Goal: Information Seeking & Learning: Learn about a topic

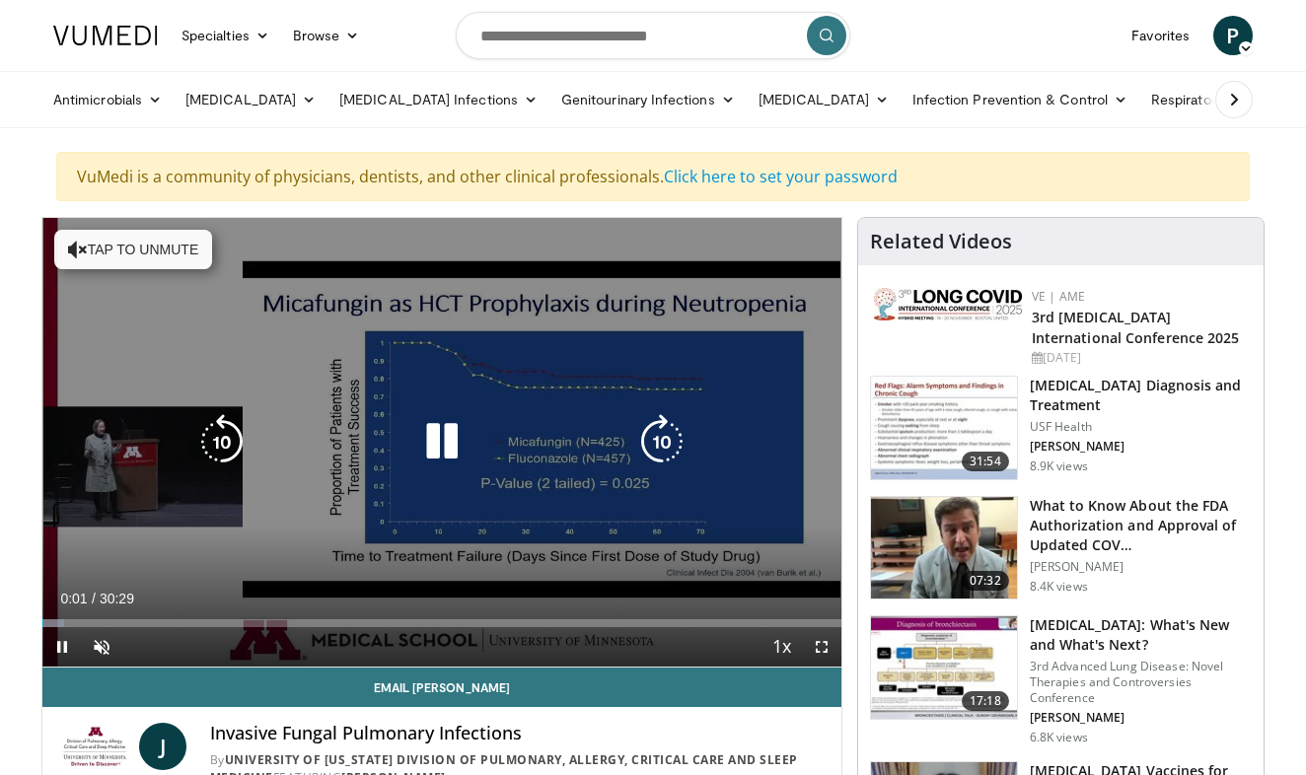
click at [116, 245] on button "Tap to unmute" at bounding box center [133, 249] width 158 height 39
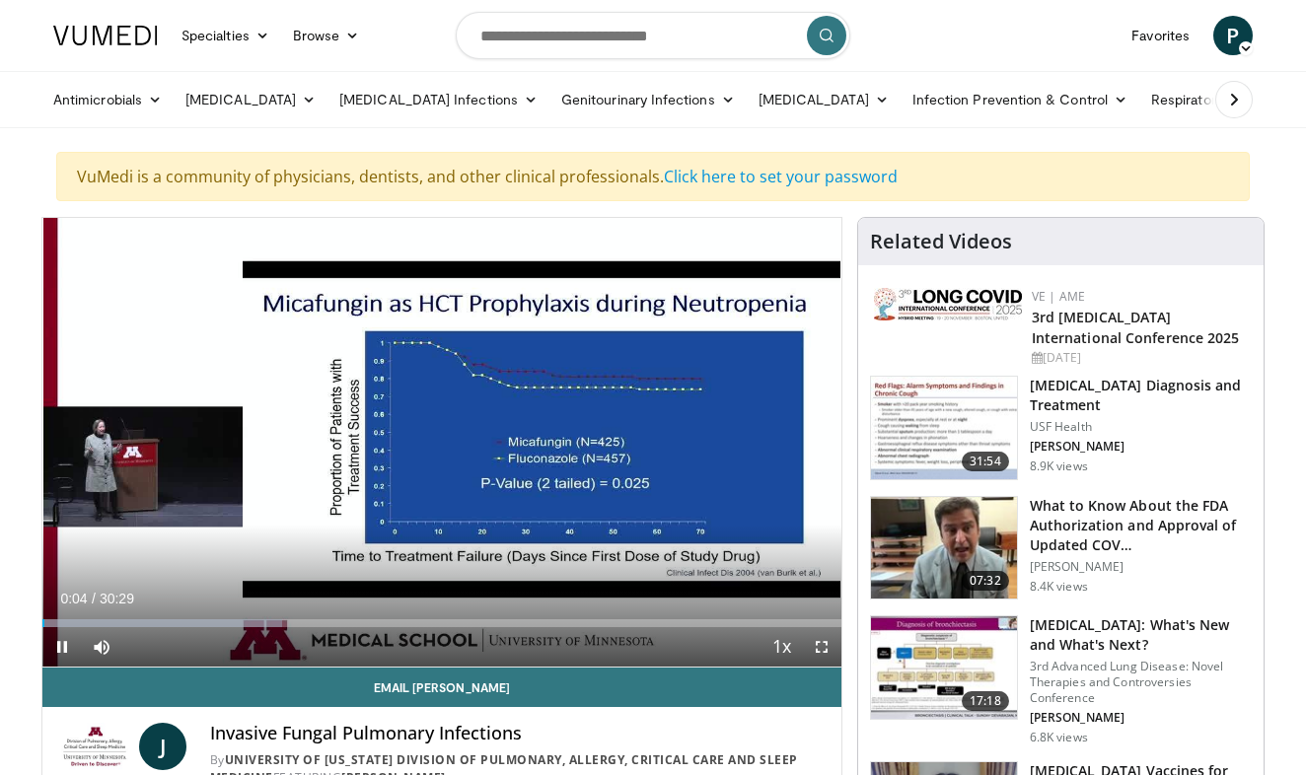
click at [61, 645] on span "Video Player" at bounding box center [61, 646] width 39 height 39
click at [62, 648] on span "Video Player" at bounding box center [61, 646] width 39 height 39
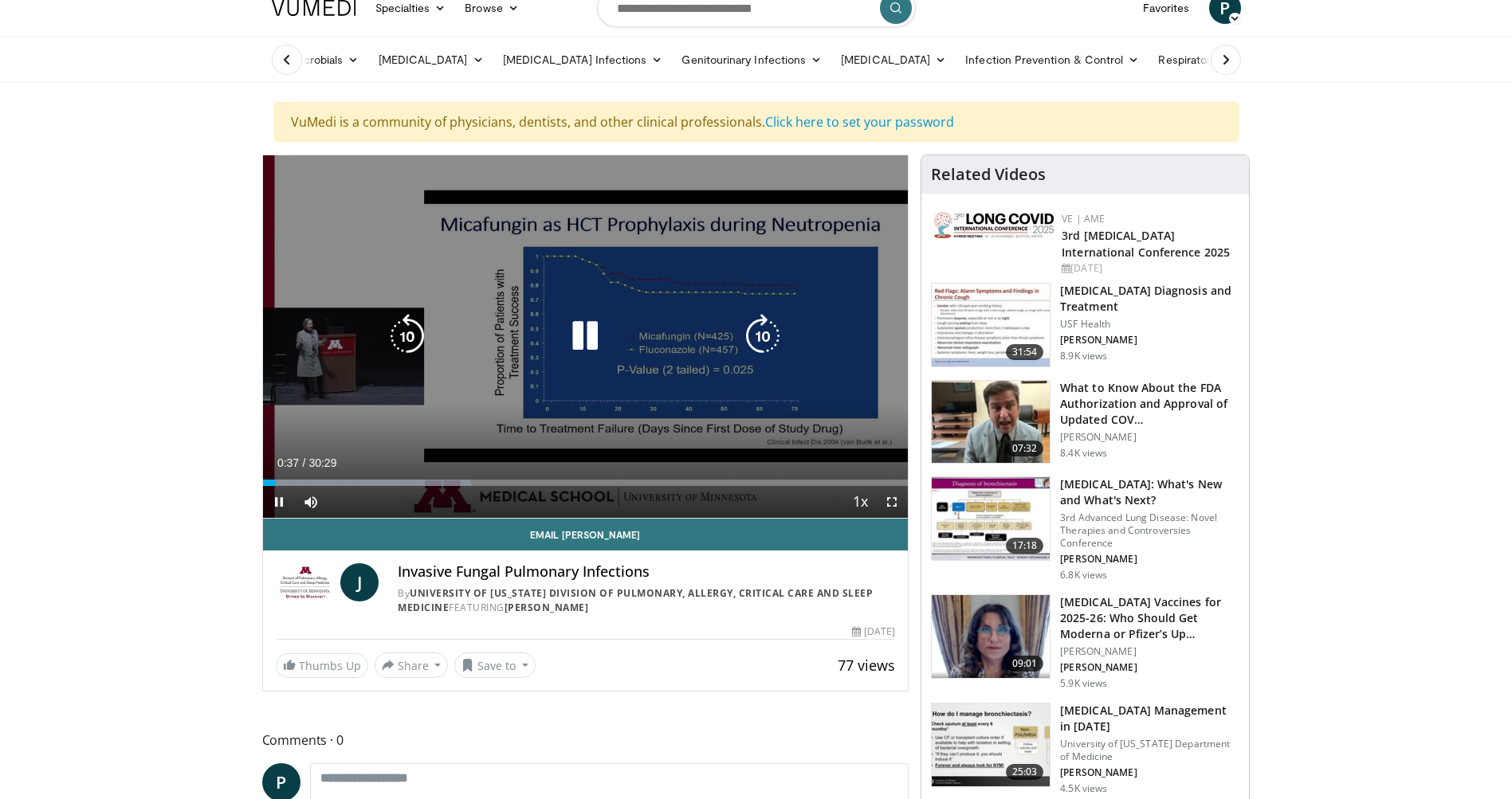
scroll to position [23, 0]
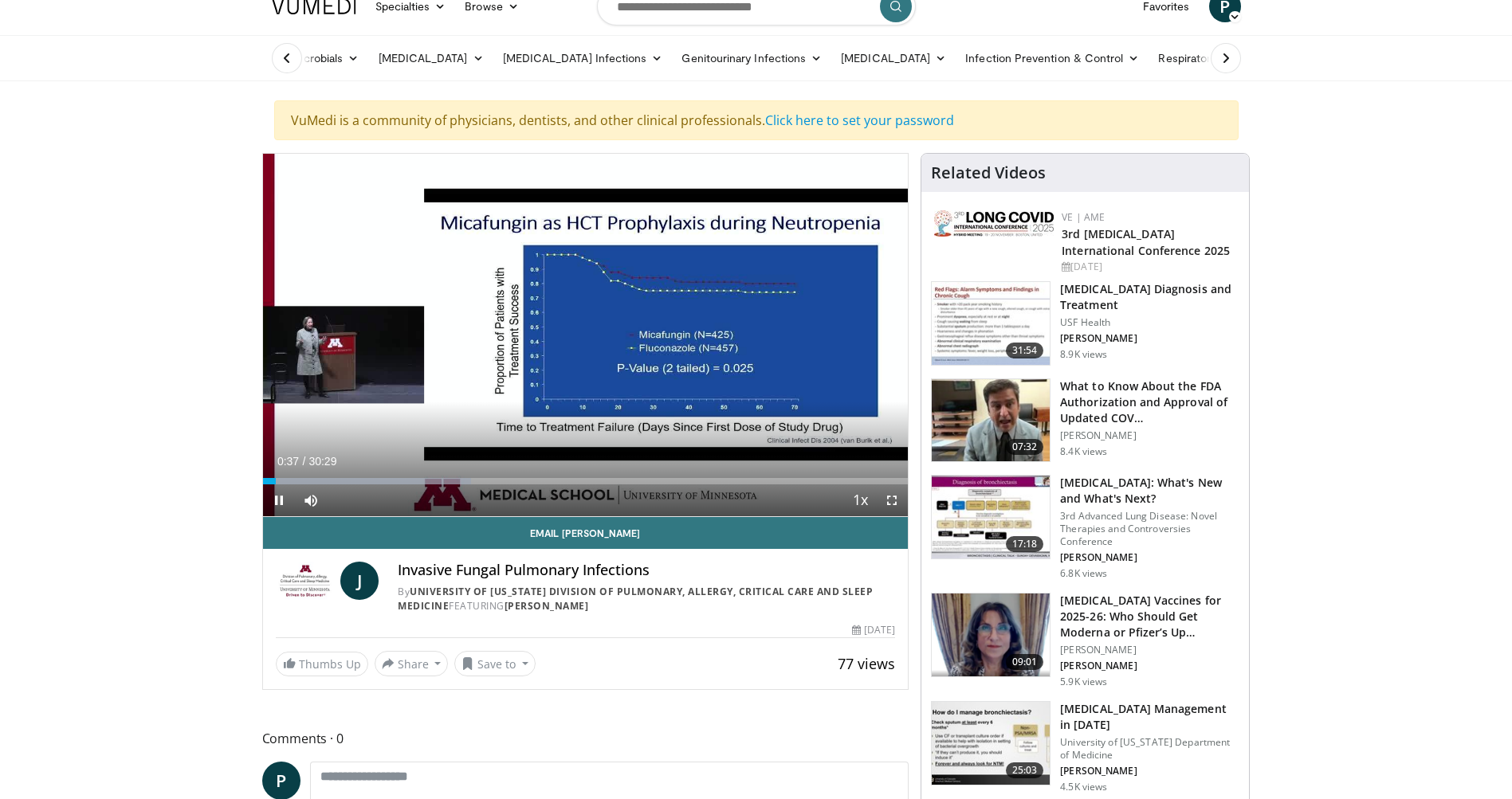
click at [896, 501] on span "Video Player" at bounding box center [891, 500] width 32 height 32
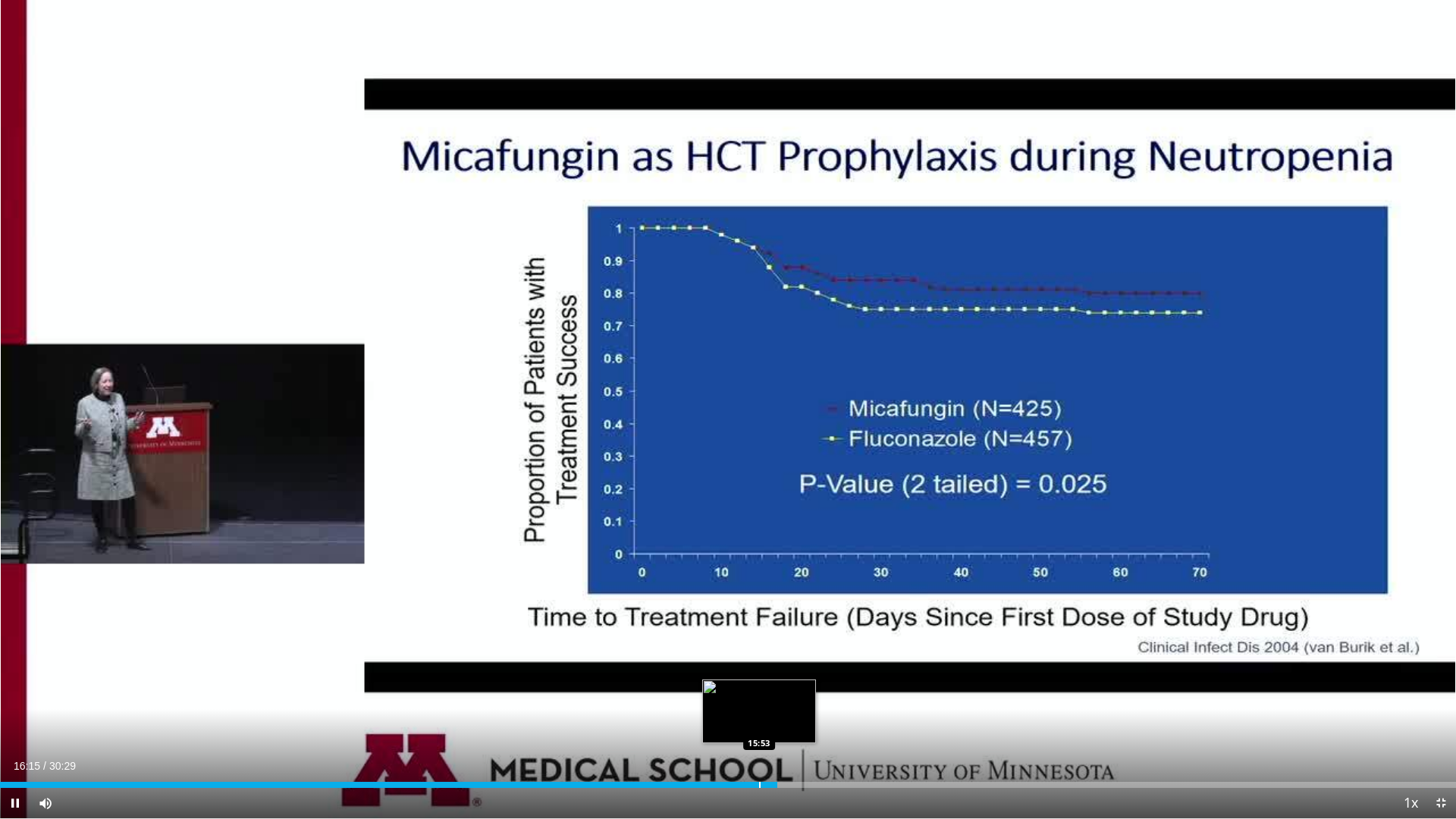
click at [759, 595] on div "Progress Bar" at bounding box center [760, 785] width 2 height 6
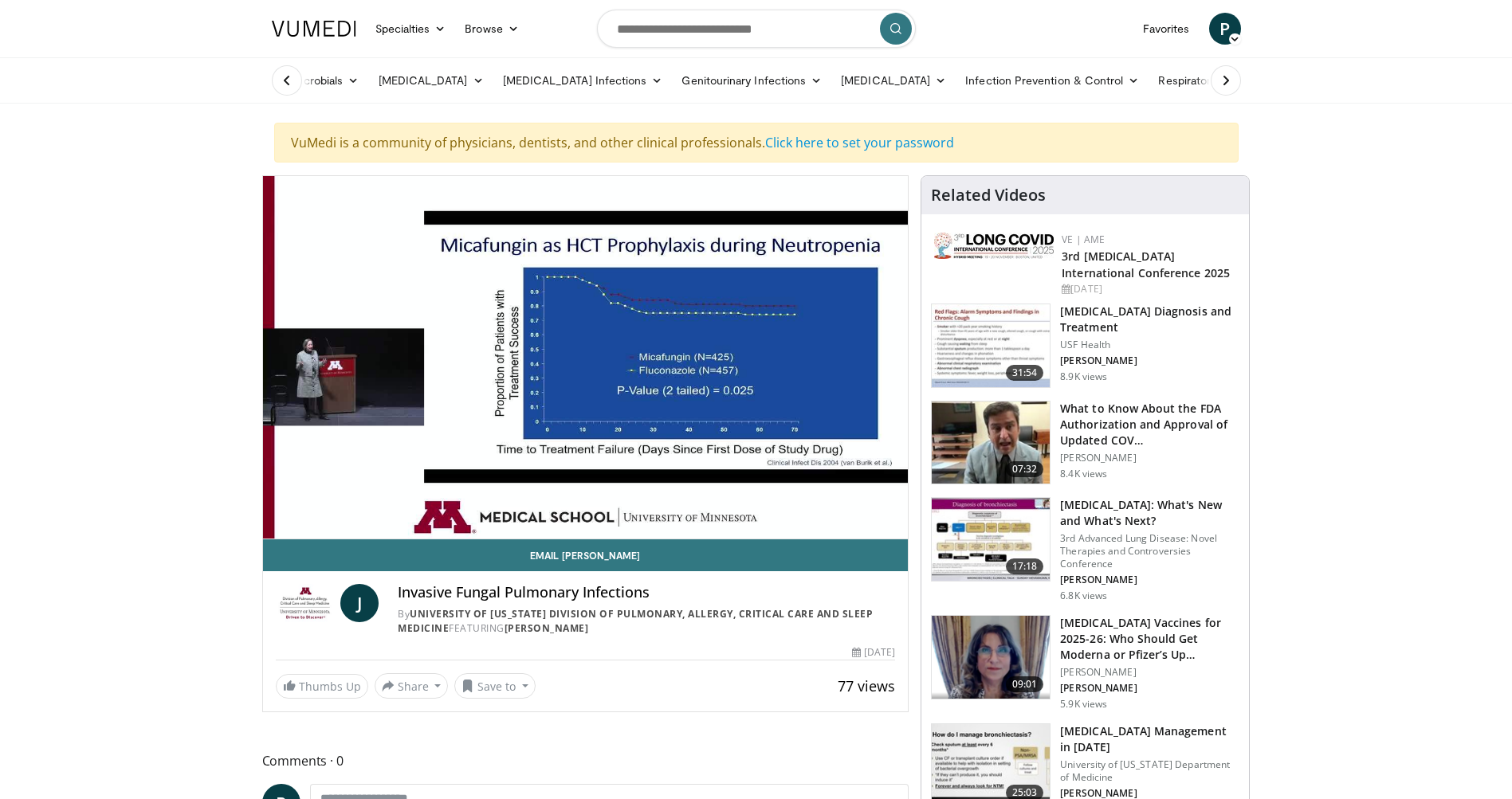
scroll to position [0, 0]
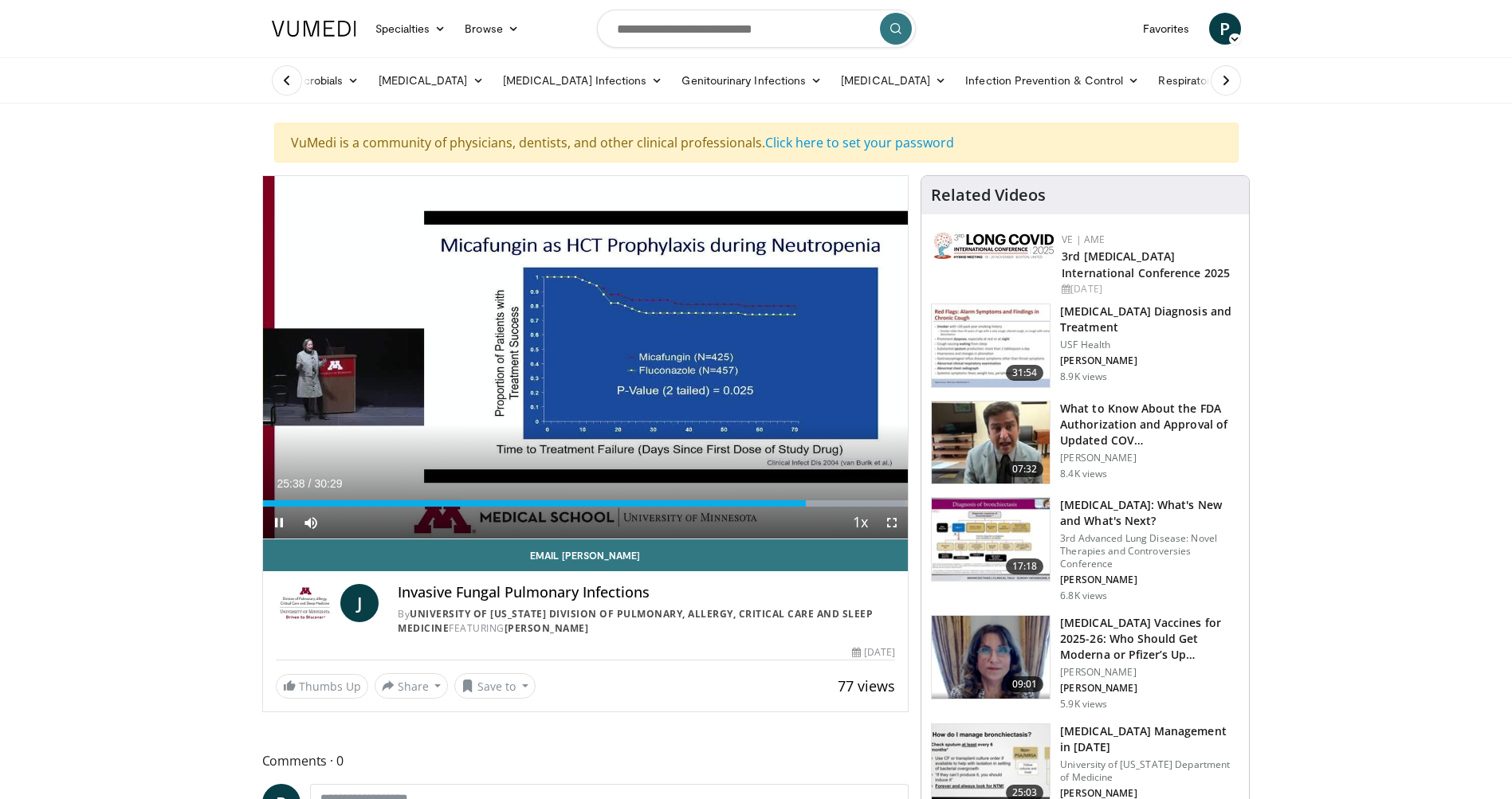
click at [893, 524] on span "Video Player" at bounding box center [891, 522] width 32 height 32
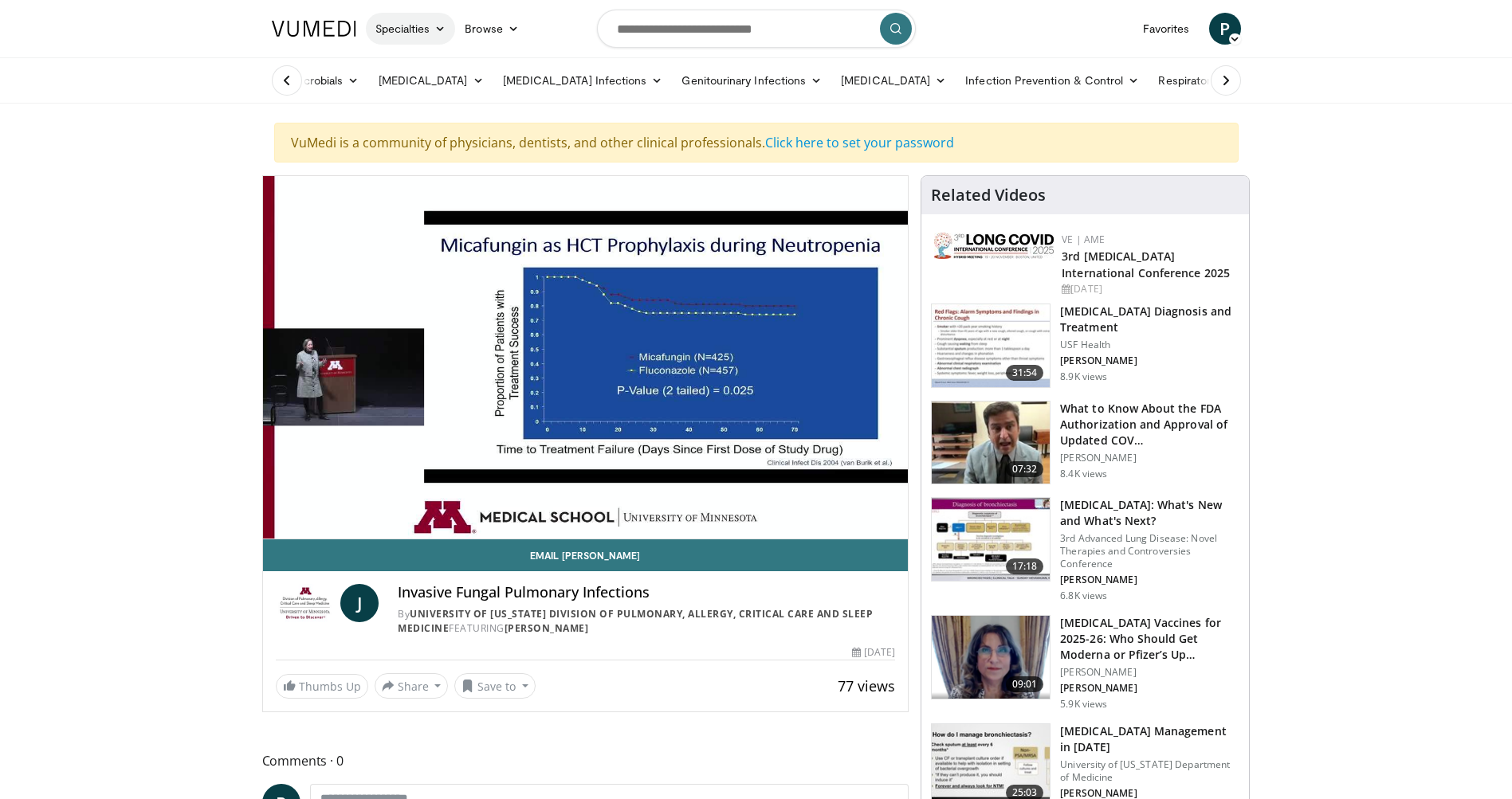
click at [419, 29] on link "Specialties" at bounding box center [411, 28] width 90 height 32
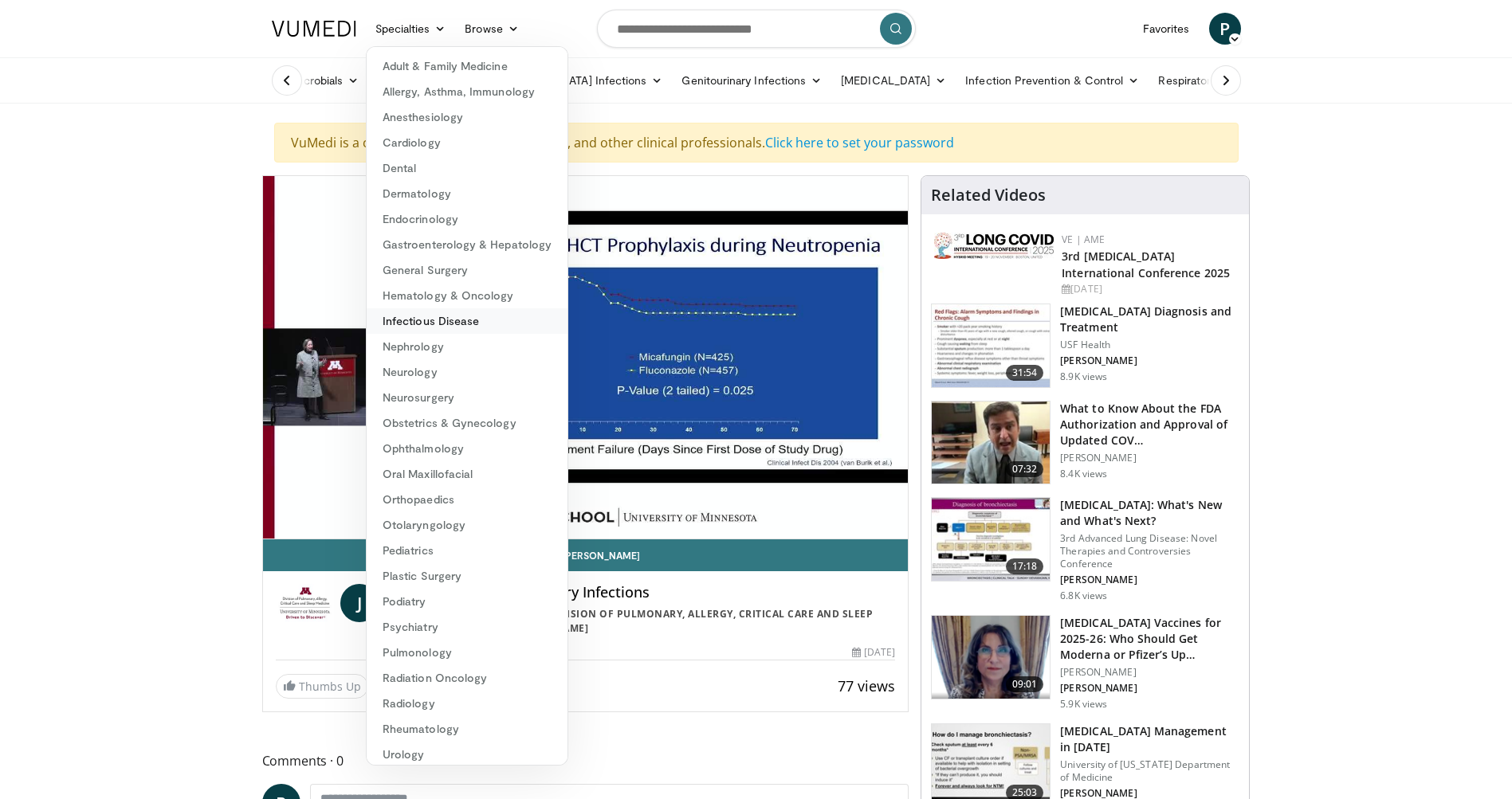
click at [464, 323] on link "Infectious Disease" at bounding box center [467, 322] width 201 height 26
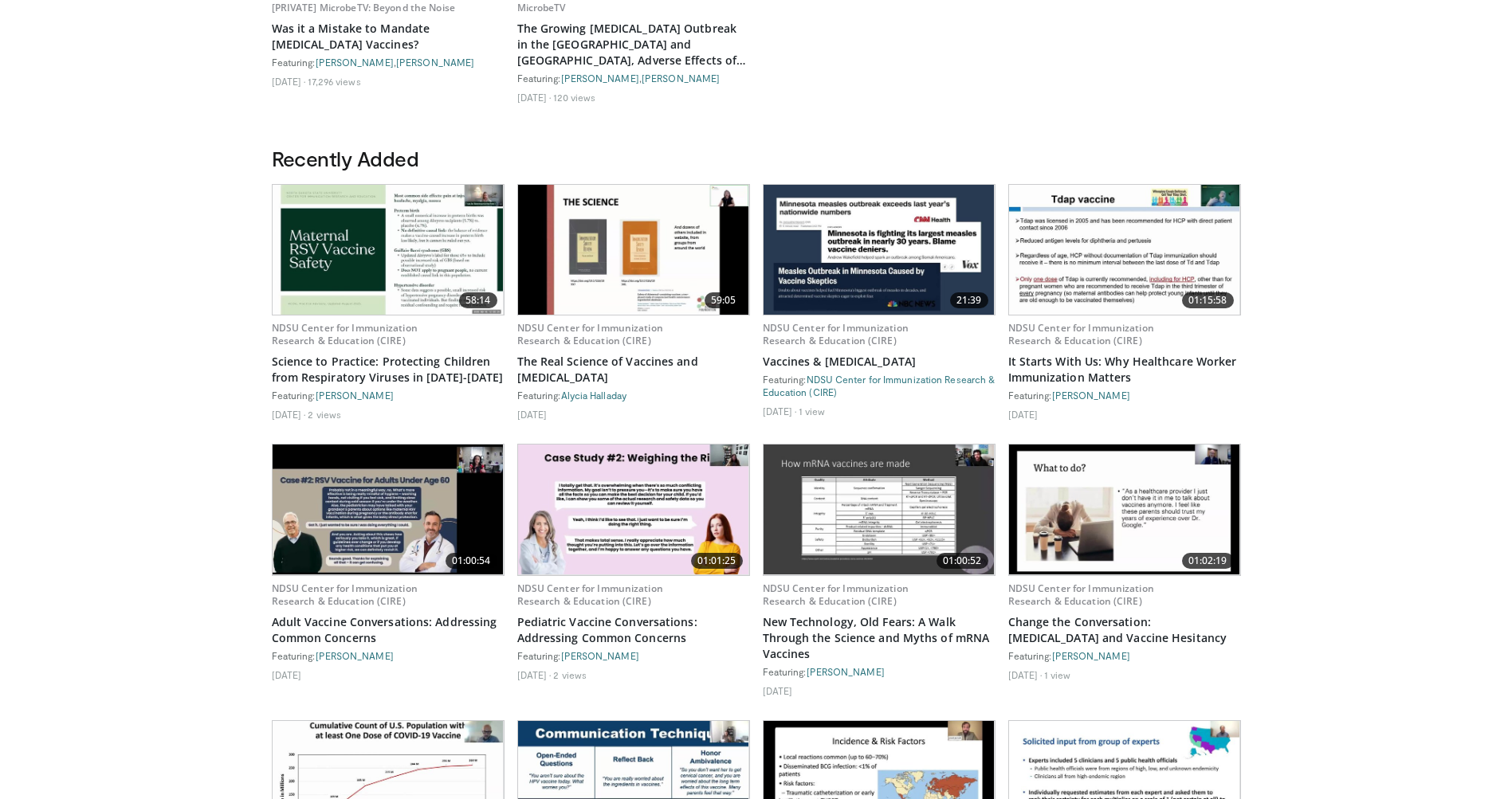
scroll to position [965, 0]
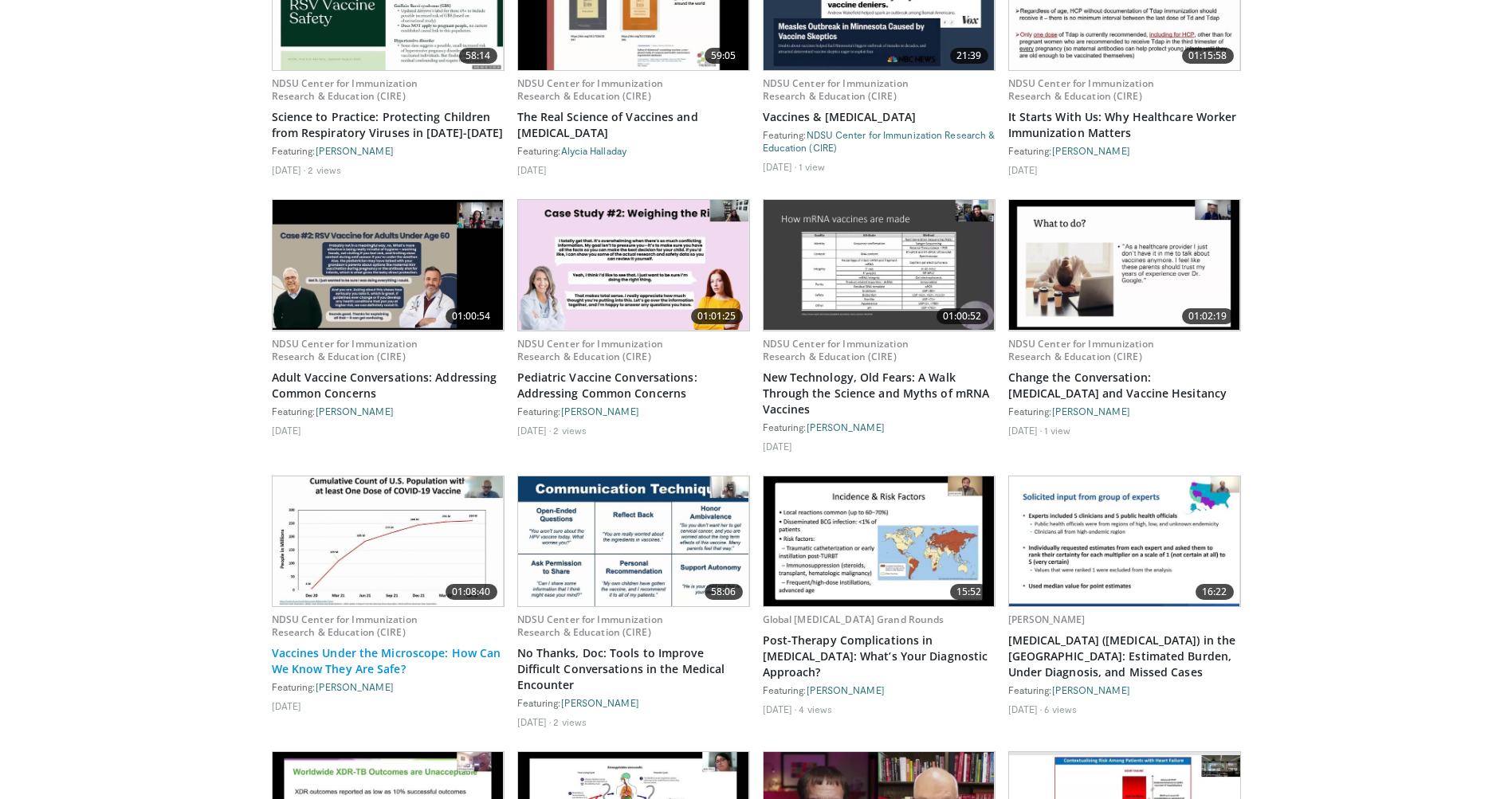
click at [394, 669] on link "Vaccines Under the Microscope: How Can We Know They Are Safe?" at bounding box center [388, 661] width 233 height 32
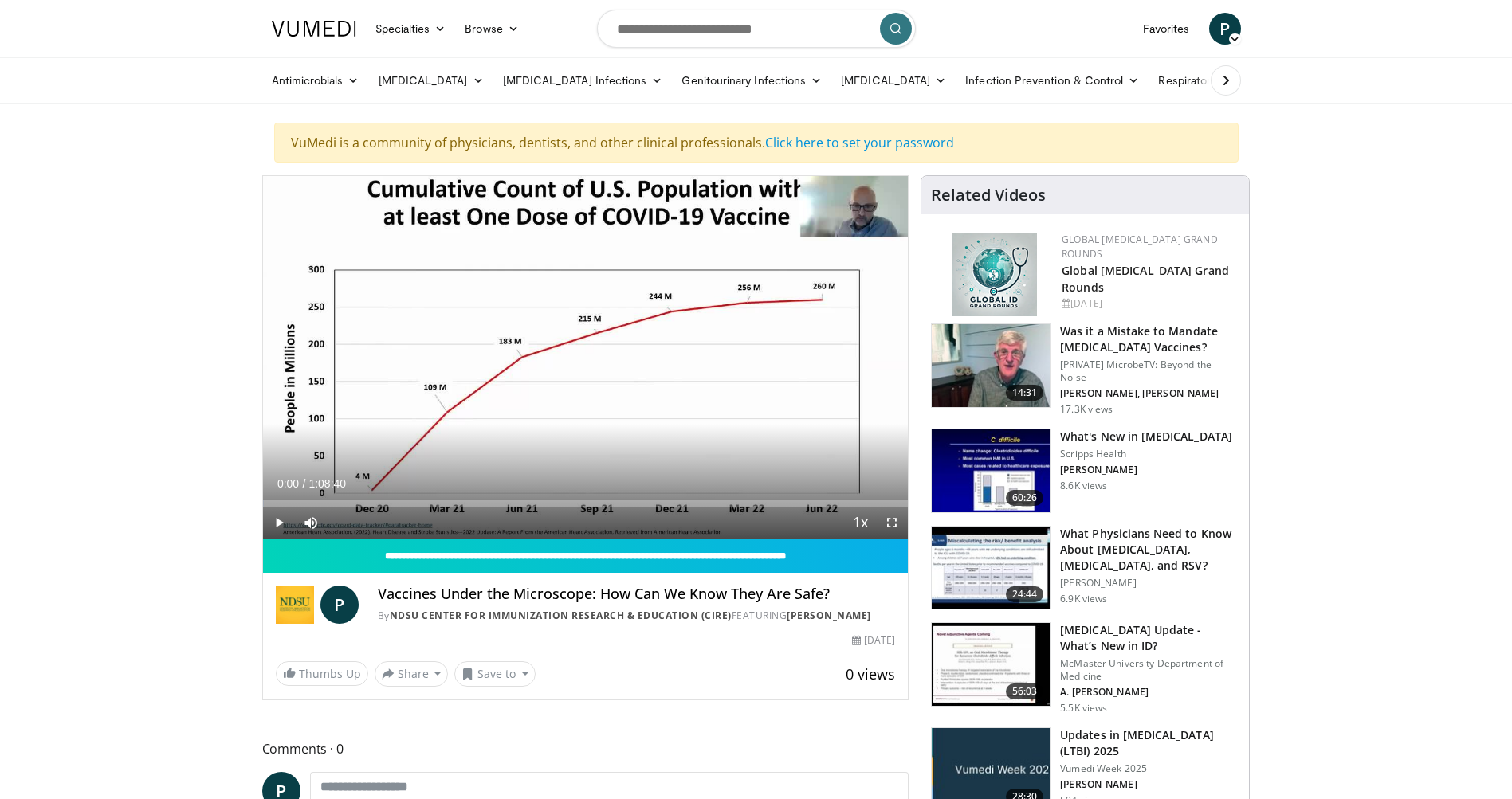
click at [280, 526] on span "Video Player" at bounding box center [279, 522] width 32 height 32
click at [326, 498] on div "Loaded : 12.37% 0:00:42 0:06:52" at bounding box center [586, 499] width 646 height 15
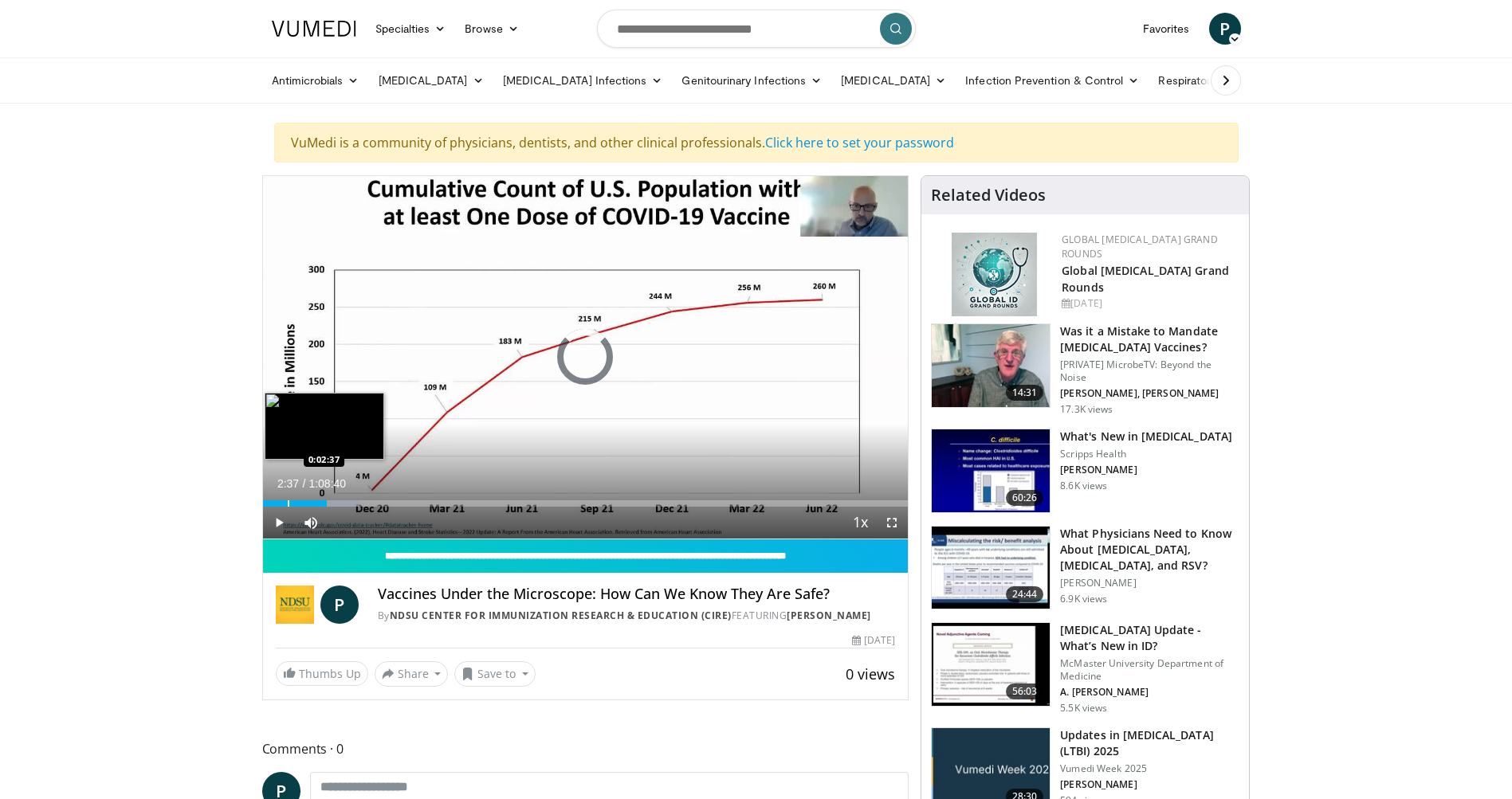
click at [288, 500] on div "Progress Bar" at bounding box center [289, 503] width 2 height 6
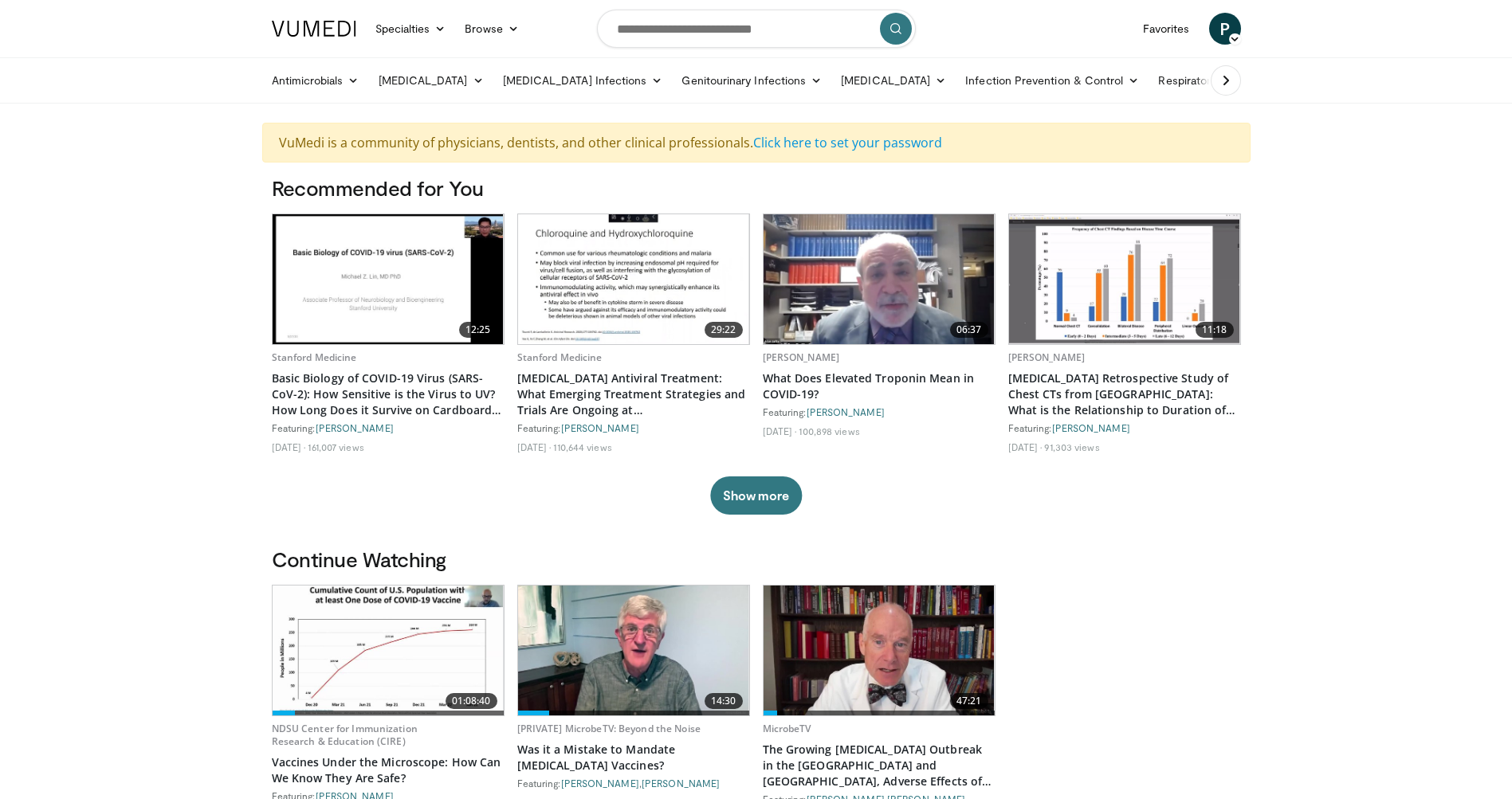
click at [1225, 84] on icon at bounding box center [1226, 81] width 16 height 16
click at [1215, 85] on button at bounding box center [1225, 80] width 30 height 30
